Goal: Task Accomplishment & Management: Complete application form

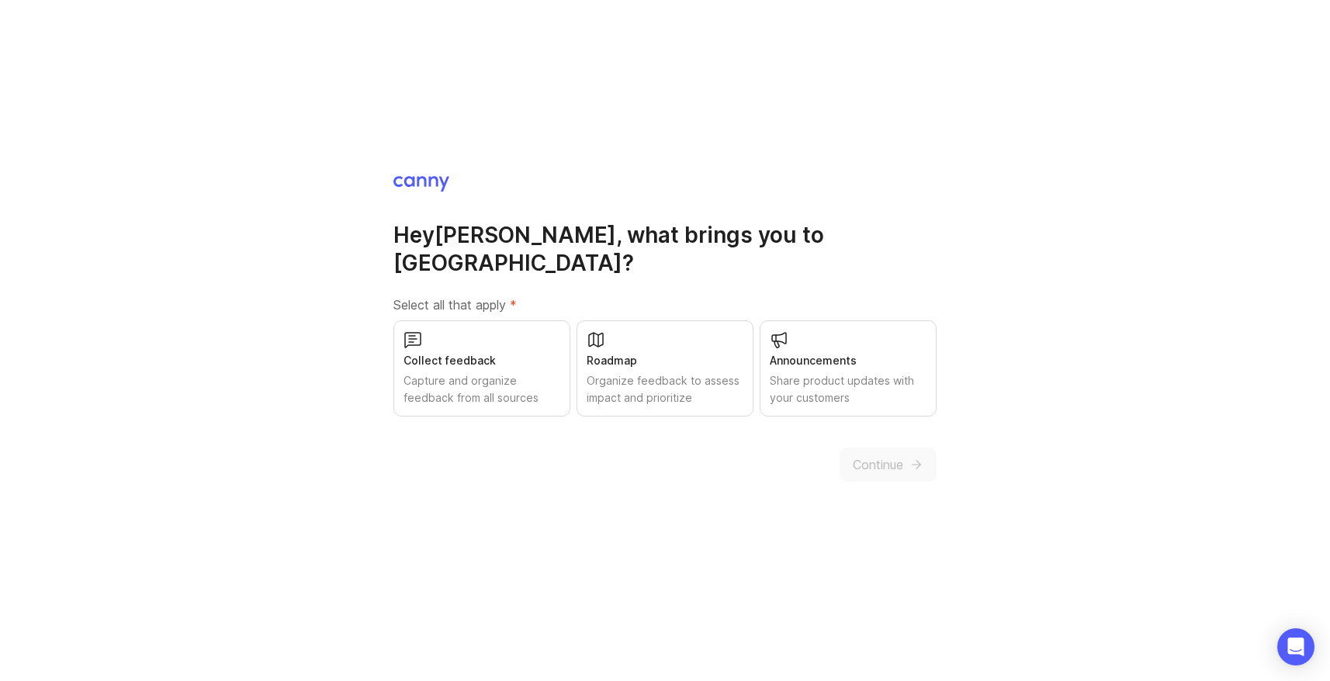
click at [524, 372] on div "Capture and organize feedback from all sources" at bounding box center [482, 389] width 157 height 34
click at [854, 372] on div "Share product updates with your customers" at bounding box center [848, 389] width 157 height 34
click at [650, 357] on div "Roadmap Organize feedback to assess impact and prioritize" at bounding box center [665, 369] width 177 height 96
click at [883, 456] on span "Continue" at bounding box center [878, 465] width 50 height 19
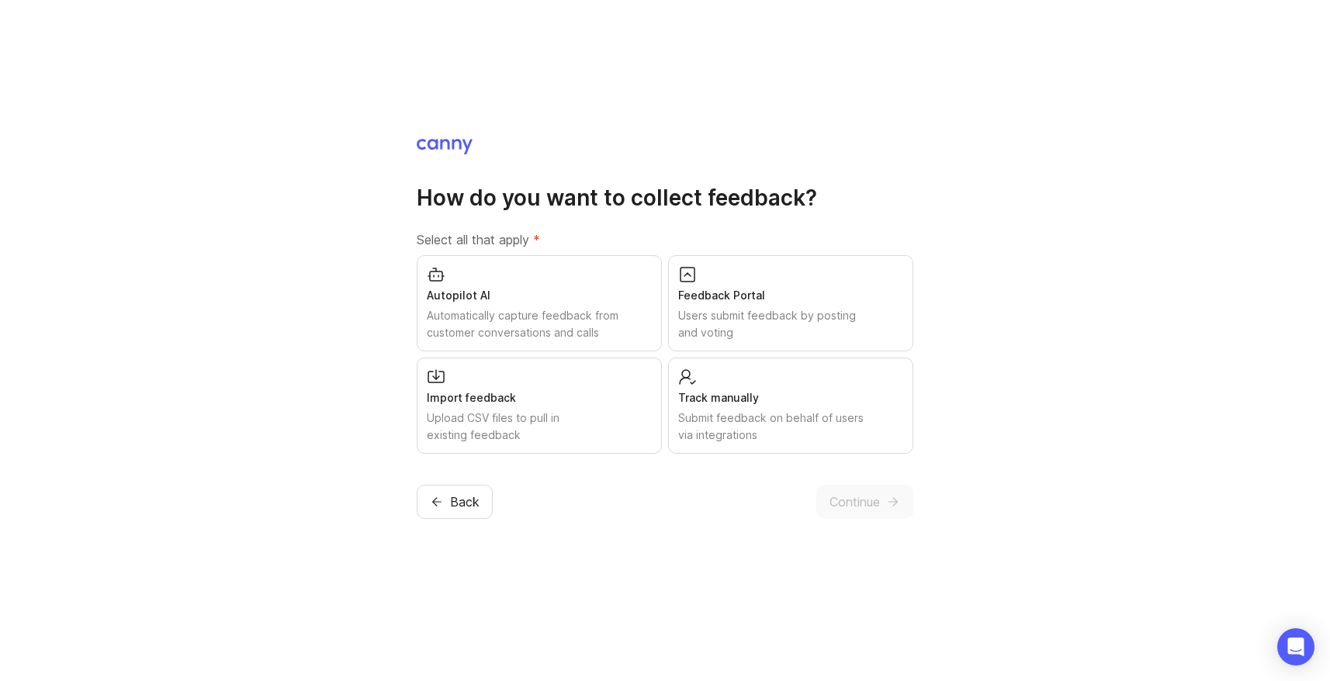
click at [567, 298] on div "Autopilot AI" at bounding box center [539, 295] width 225 height 17
click at [716, 301] on div "Feedback Portal" at bounding box center [790, 295] width 225 height 17
click at [577, 414] on div "Upload CSV files to pull in existing feedback" at bounding box center [539, 427] width 225 height 34
click at [708, 410] on div "Submit feedback on behalf of users via integrations" at bounding box center [790, 427] width 225 height 34
click at [859, 495] on span "Continue" at bounding box center [855, 502] width 50 height 19
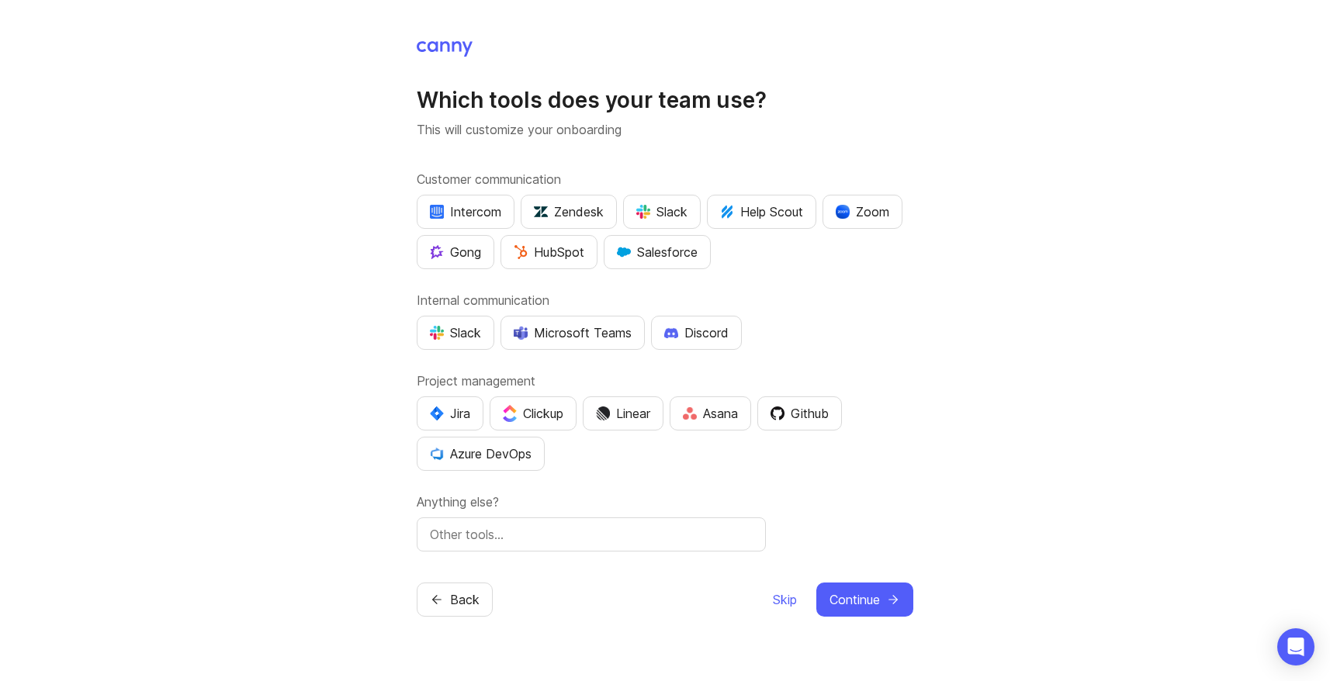
click at [643, 211] on img "button" at bounding box center [643, 212] width 14 height 14
click at [452, 335] on div "Slack" at bounding box center [455, 333] width 51 height 19
click at [576, 211] on div "Zendesk" at bounding box center [569, 212] width 70 height 19
click at [816, 407] on div "Github" at bounding box center [800, 413] width 58 height 19
click at [460, 409] on div "Jira" at bounding box center [450, 413] width 40 height 19
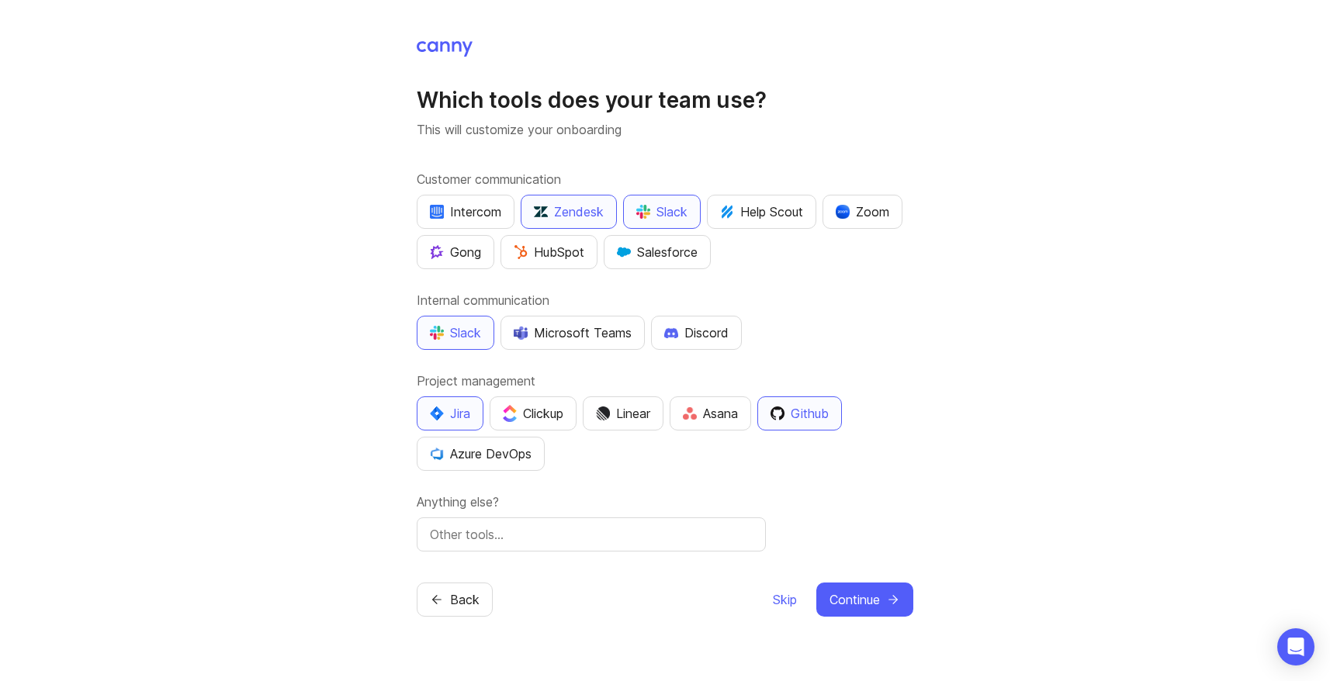
click at [580, 528] on input "text" at bounding box center [591, 534] width 323 height 19
click at [866, 601] on span "Continue" at bounding box center [855, 600] width 50 height 19
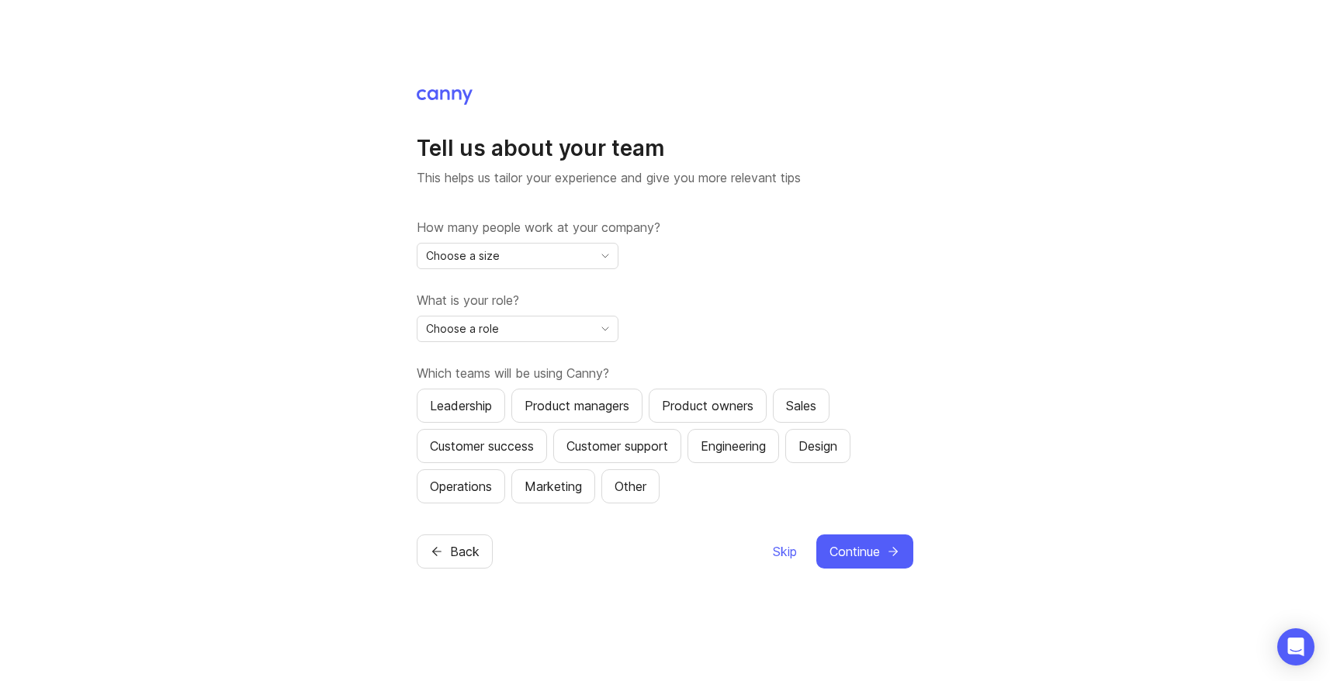
click at [608, 254] on icon "toggle icon" at bounding box center [605, 256] width 25 height 12
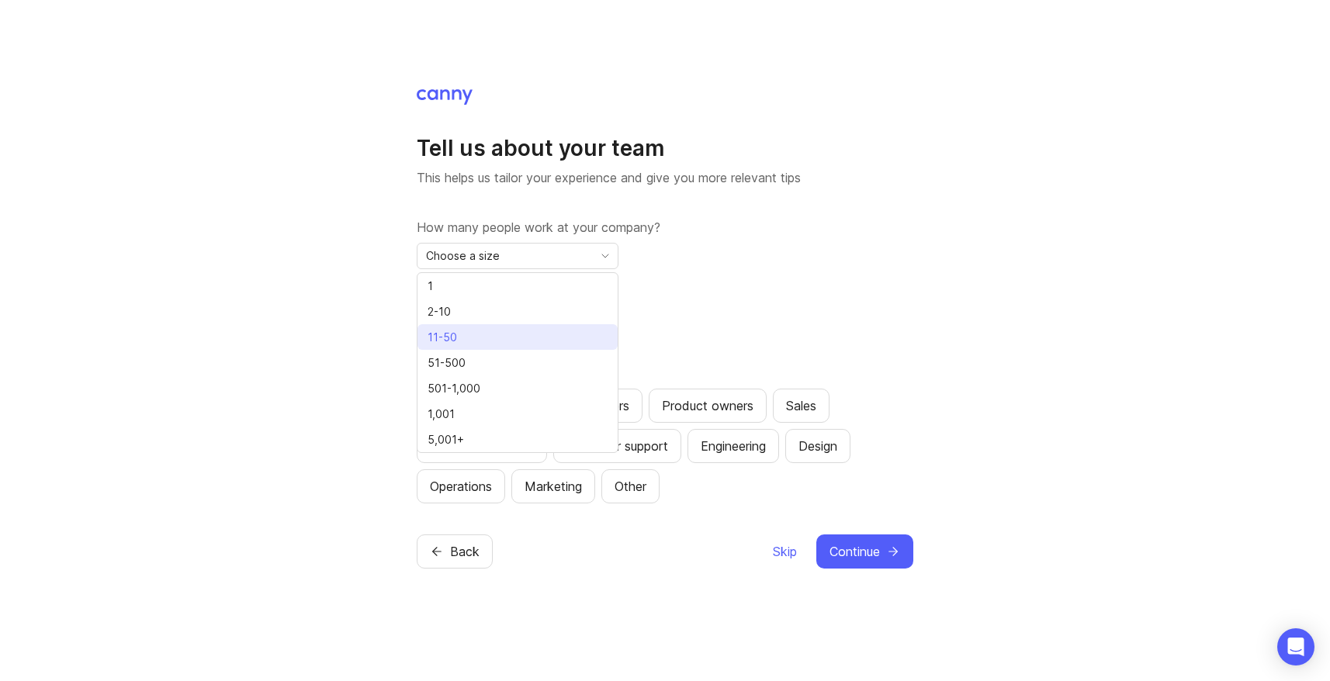
click at [563, 337] on li "11-50" at bounding box center [518, 337] width 200 height 26
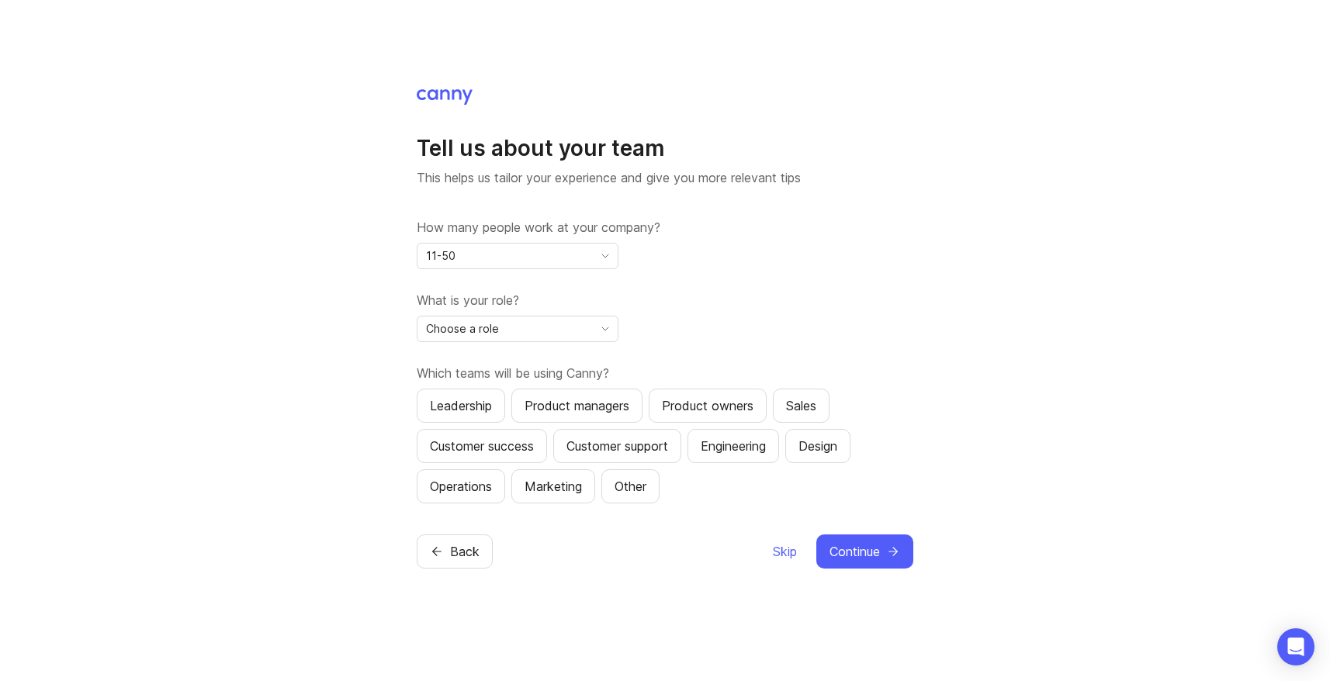
click at [568, 333] on div "Choose a role" at bounding box center [505, 329] width 175 height 25
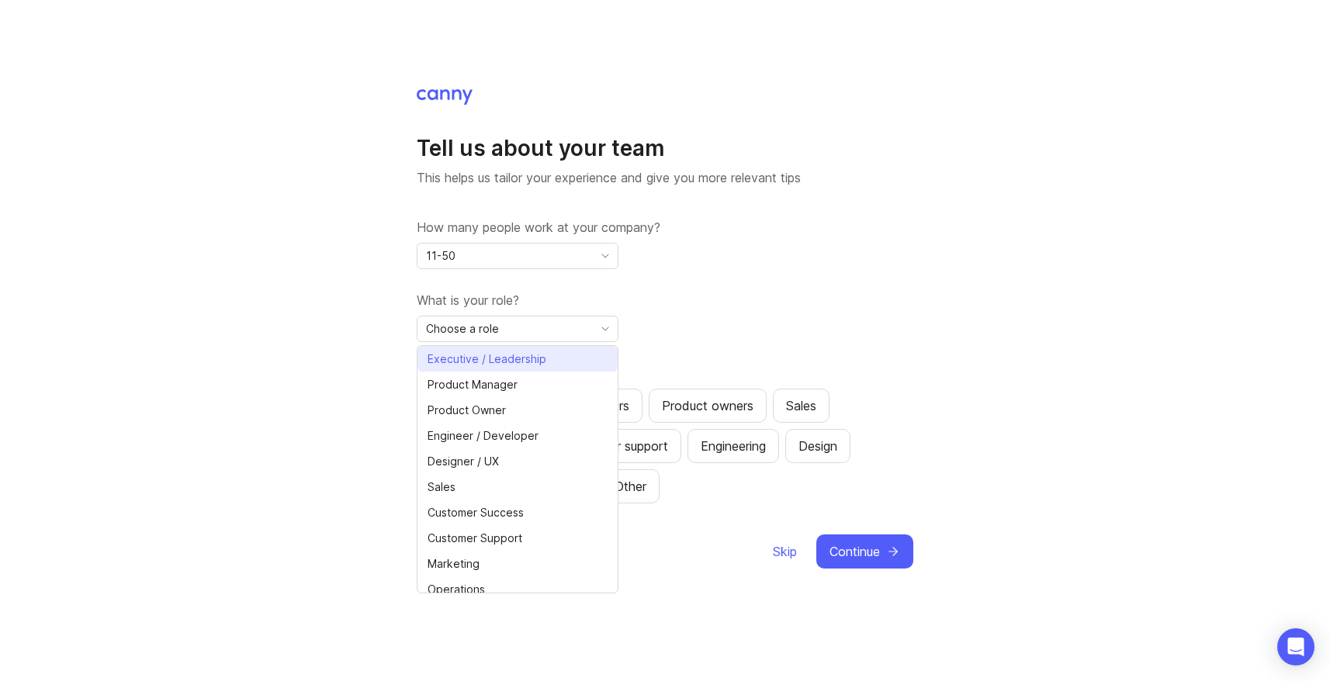
click at [543, 362] on span "Executive / Leadership" at bounding box center [487, 359] width 119 height 17
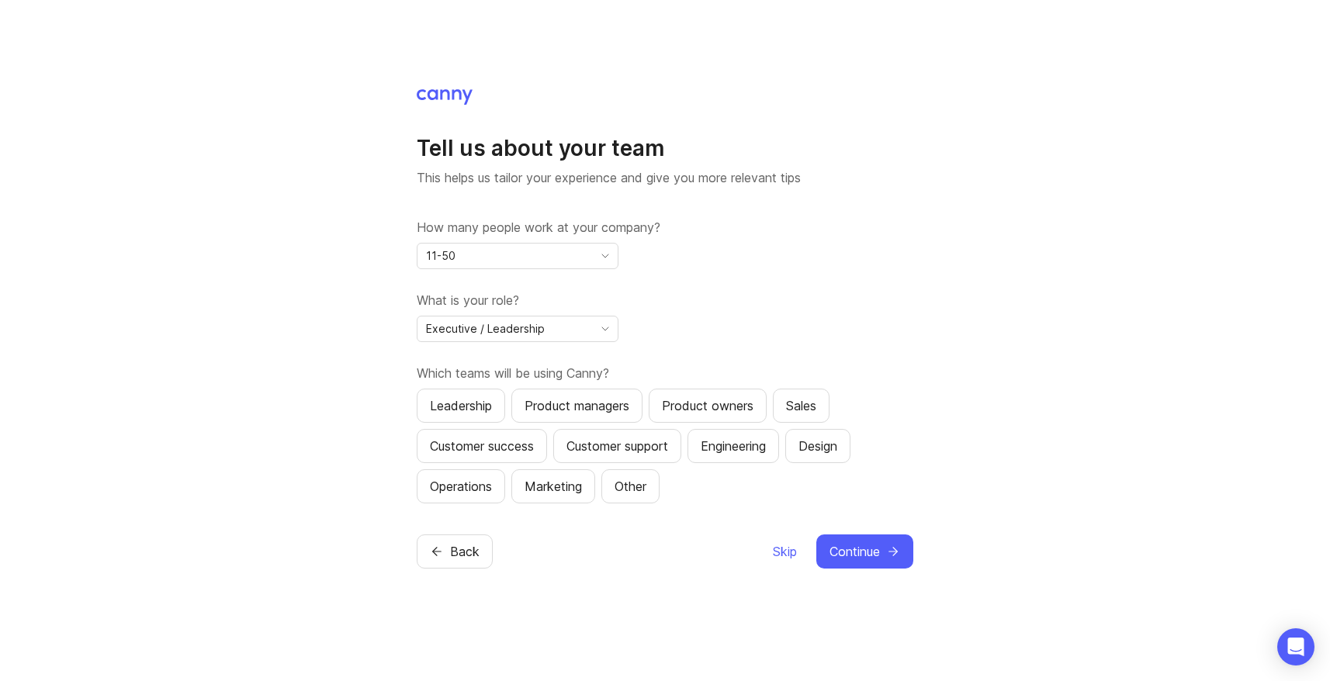
click at [466, 403] on div "Leadership" at bounding box center [461, 406] width 62 height 19
click at [698, 401] on div "Product owners" at bounding box center [708, 406] width 92 height 19
click at [810, 405] on div "Sales" at bounding box center [801, 406] width 30 height 19
click at [604, 447] on div "Customer support" at bounding box center [618, 446] width 102 height 19
click at [554, 496] on button "Marketing" at bounding box center [553, 487] width 84 height 34
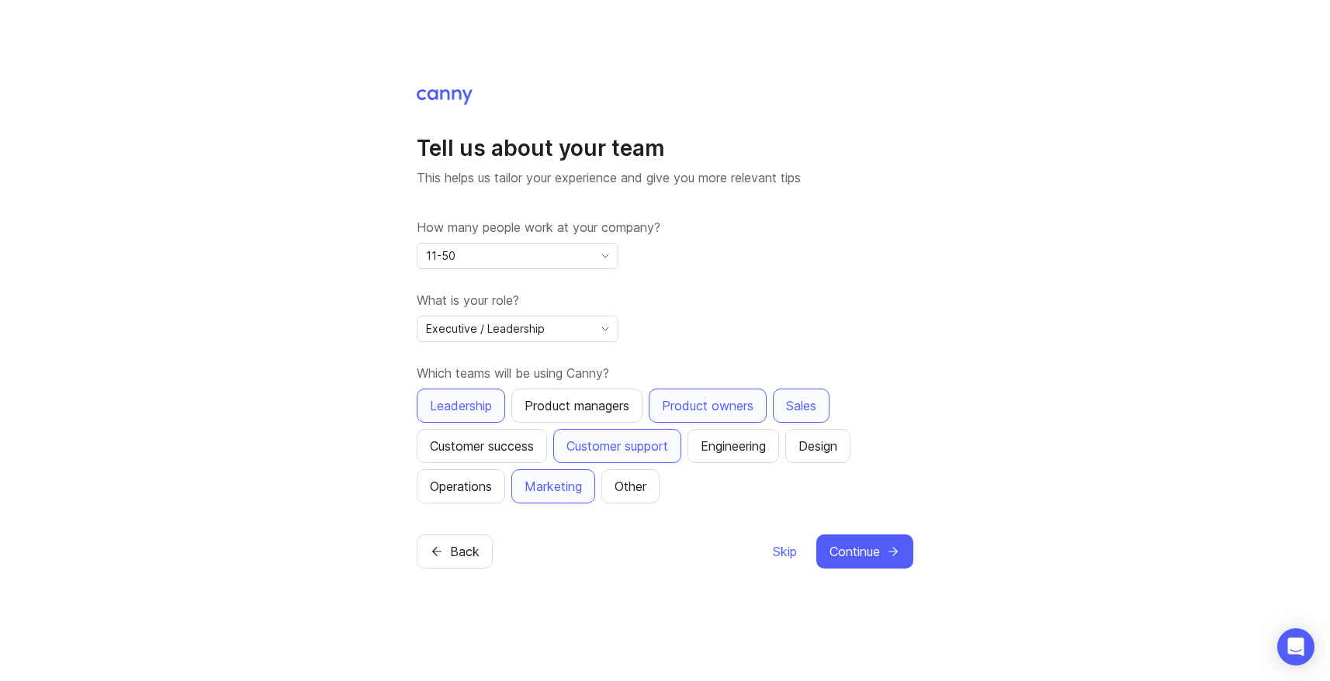
click at [865, 556] on span "Continue" at bounding box center [855, 551] width 50 height 19
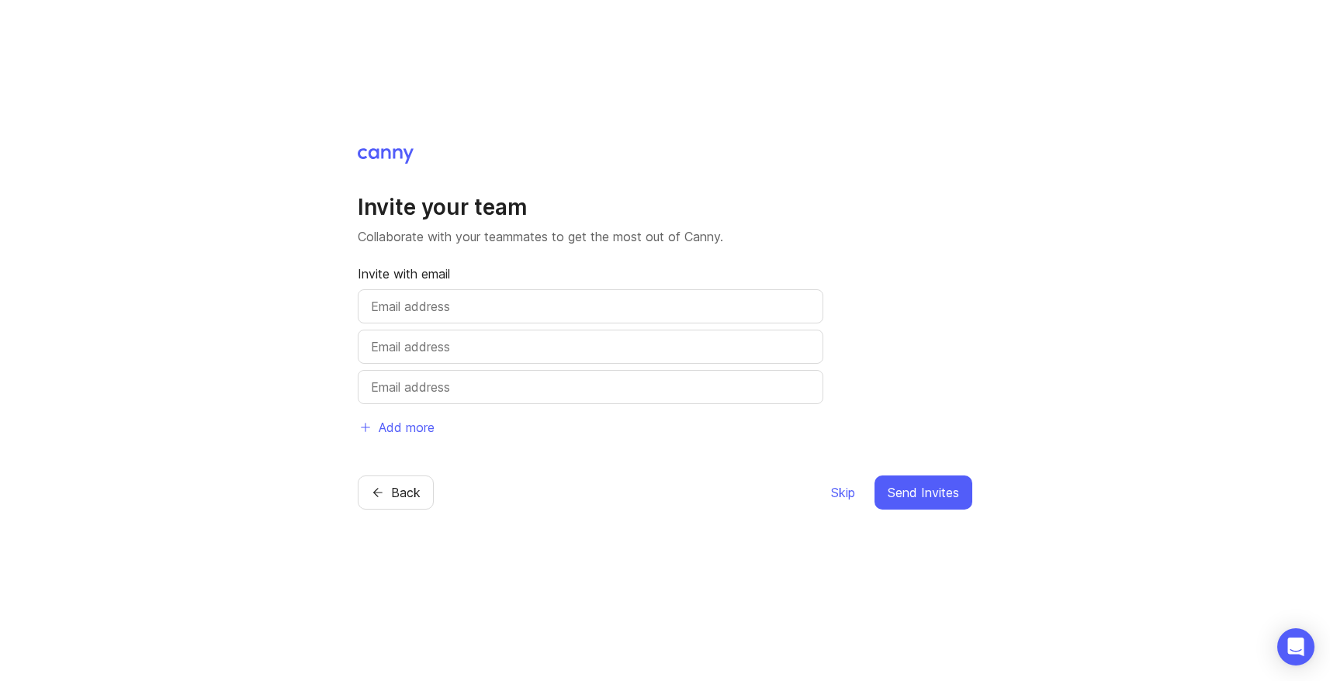
click at [428, 307] on input "text" at bounding box center [590, 306] width 439 height 19
type input "m"
type input "[PERSON_NAME][EMAIL_ADDRESS][DOMAIN_NAME]"
click at [933, 501] on span "Send Invites" at bounding box center [923, 492] width 71 height 19
click at [924, 492] on span "Send Invites" at bounding box center [923, 492] width 71 height 19
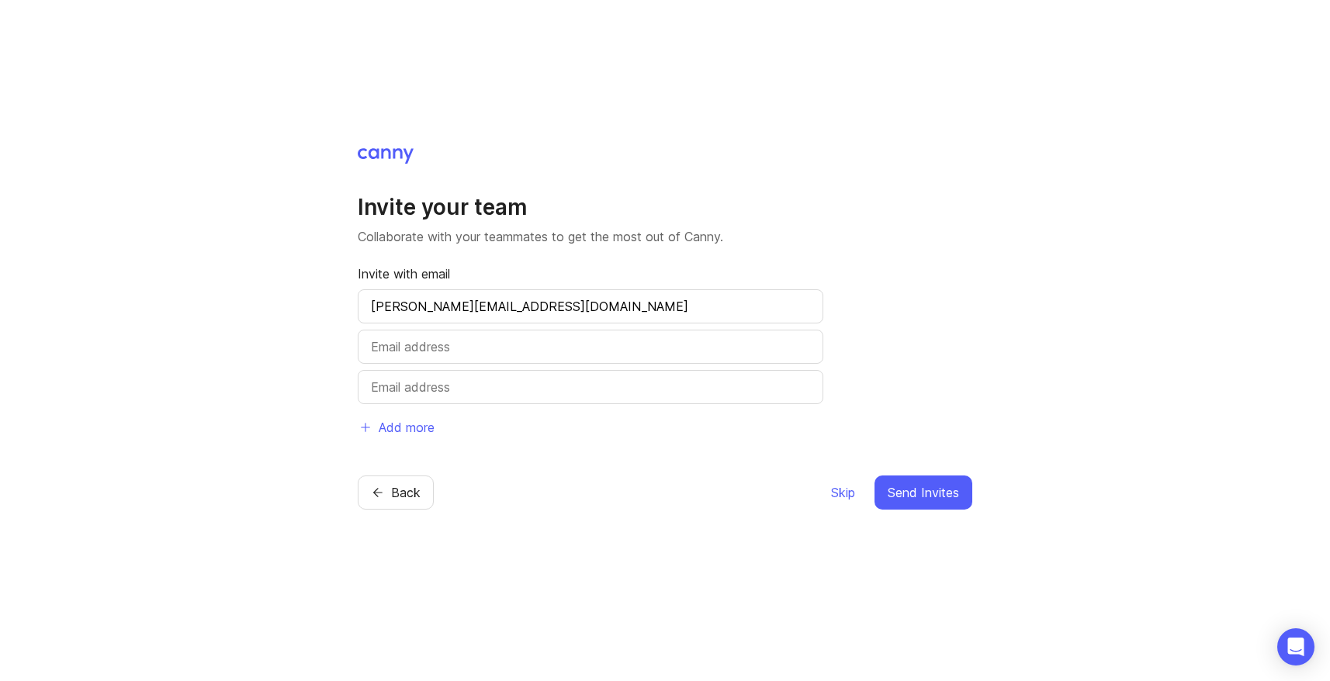
click at [924, 492] on span "Send Invites" at bounding box center [923, 492] width 71 height 19
